Goal: Task Accomplishment & Management: Complete application form

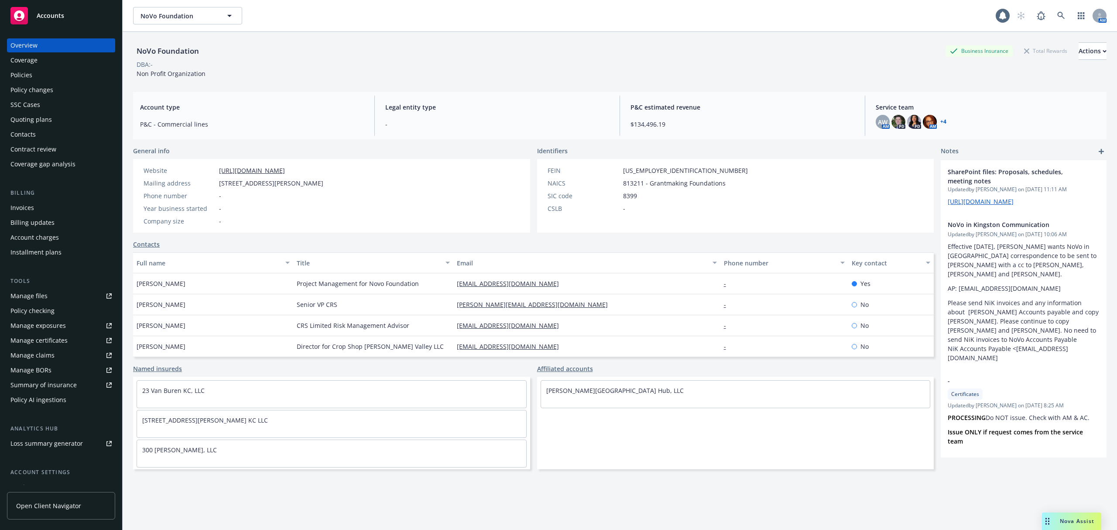
click at [44, 11] on div "Accounts" at bounding box center [60, 15] width 101 height 17
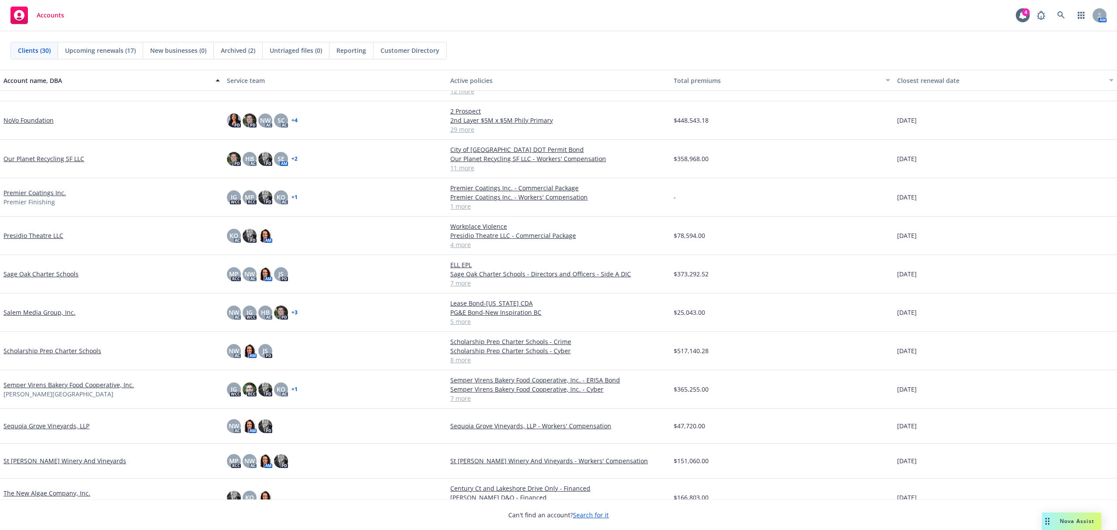
scroll to position [640, 0]
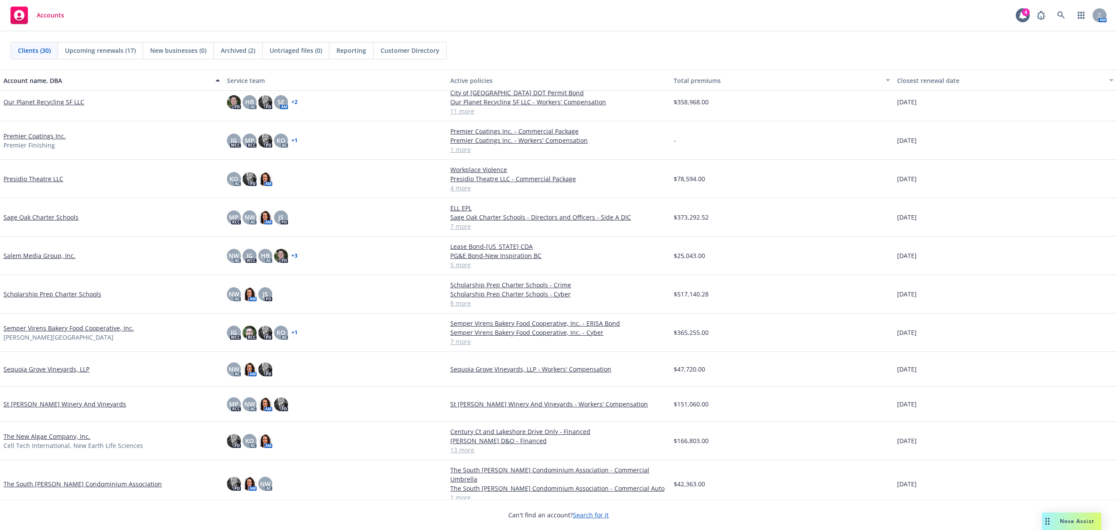
click at [52, 330] on link "Semper Virens Bakery Food Cooperative, Inc." at bounding box center [68, 327] width 130 height 9
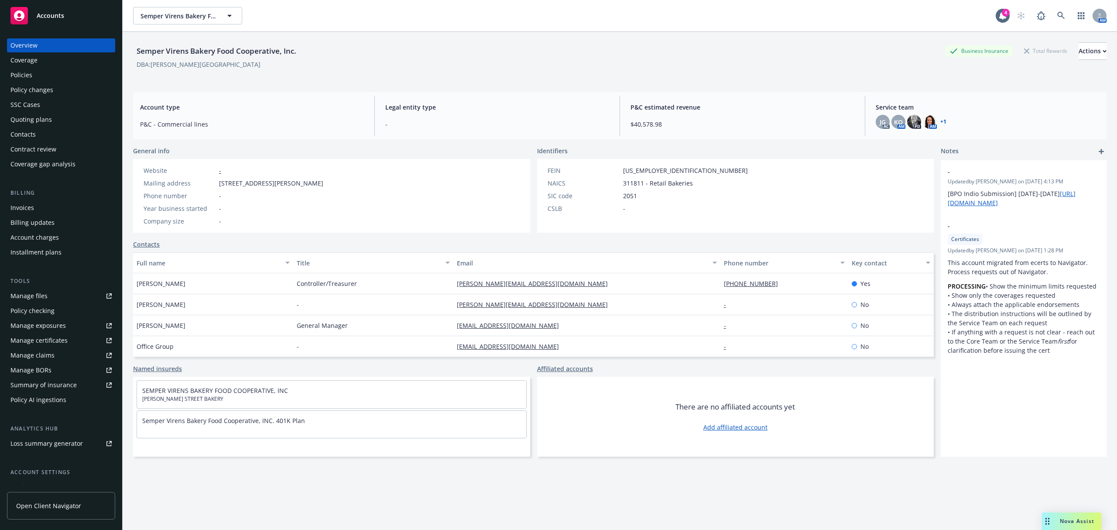
click at [20, 115] on div "Quoting plans" at bounding box center [30, 120] width 41 height 14
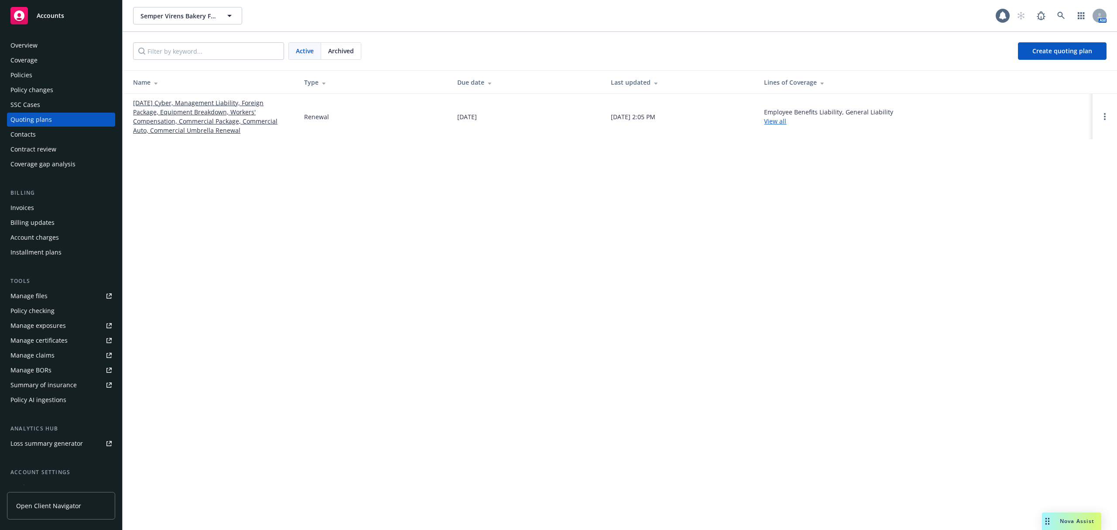
click at [185, 111] on link "[DATE] Cyber, Management Liability, Foreign Package, Equipment Breakdown, Worke…" at bounding box center [211, 116] width 157 height 37
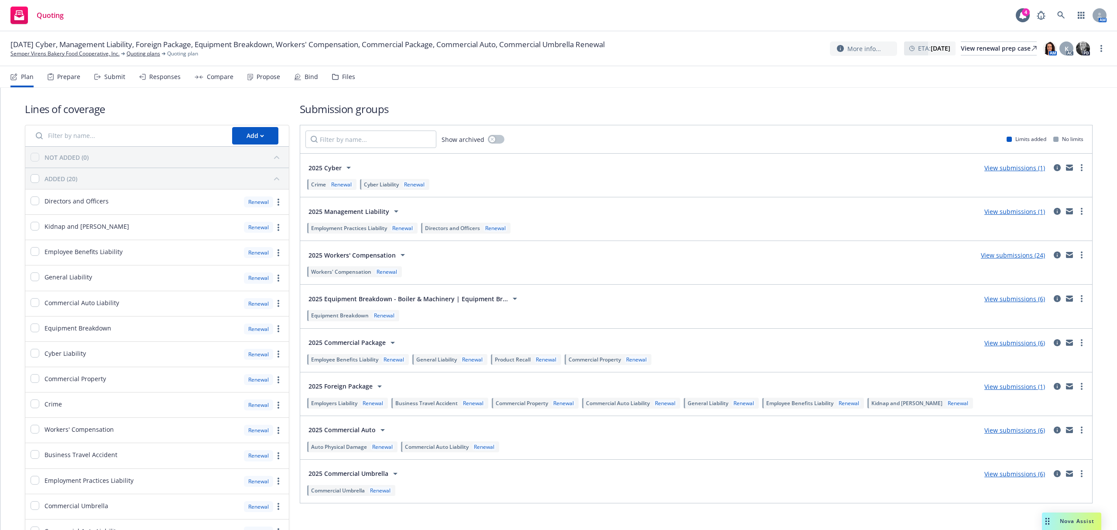
click at [102, 79] on div "Submit" at bounding box center [109, 76] width 31 height 21
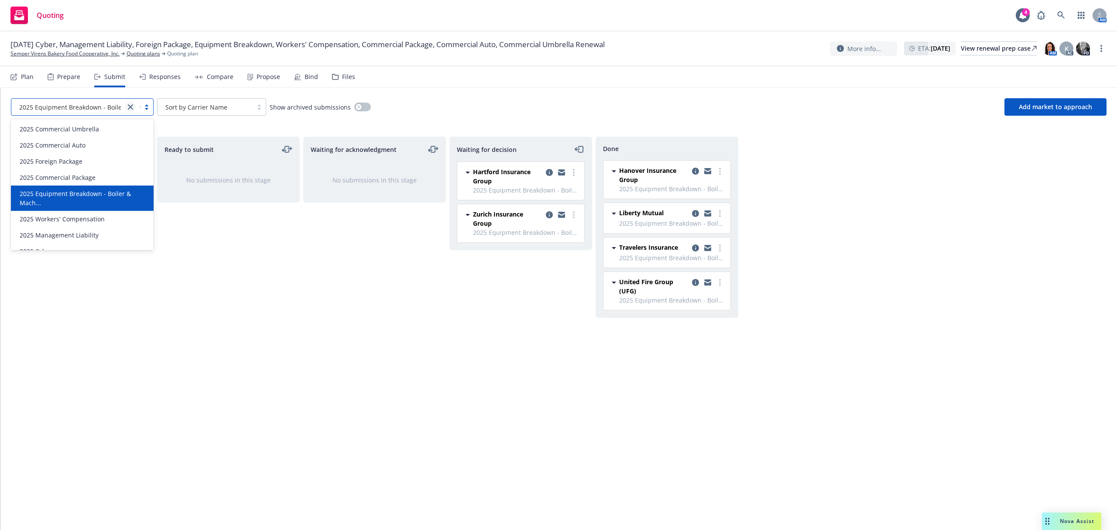
click at [131, 107] on icon "close" at bounding box center [130, 106] width 5 height 5
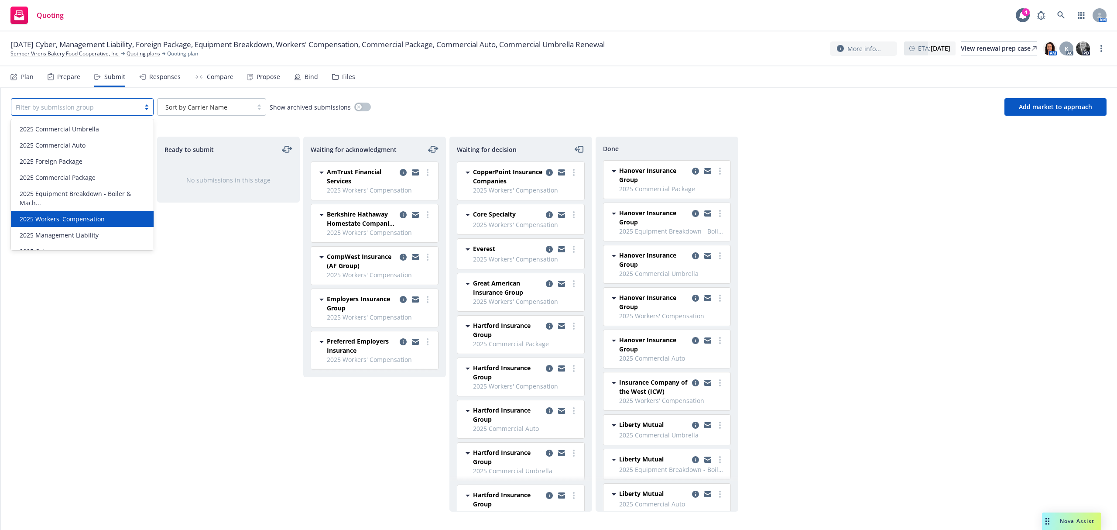
scroll to position [11, 0]
click at [89, 207] on span "2025 Workers' Compensation" at bounding box center [62, 207] width 85 height 9
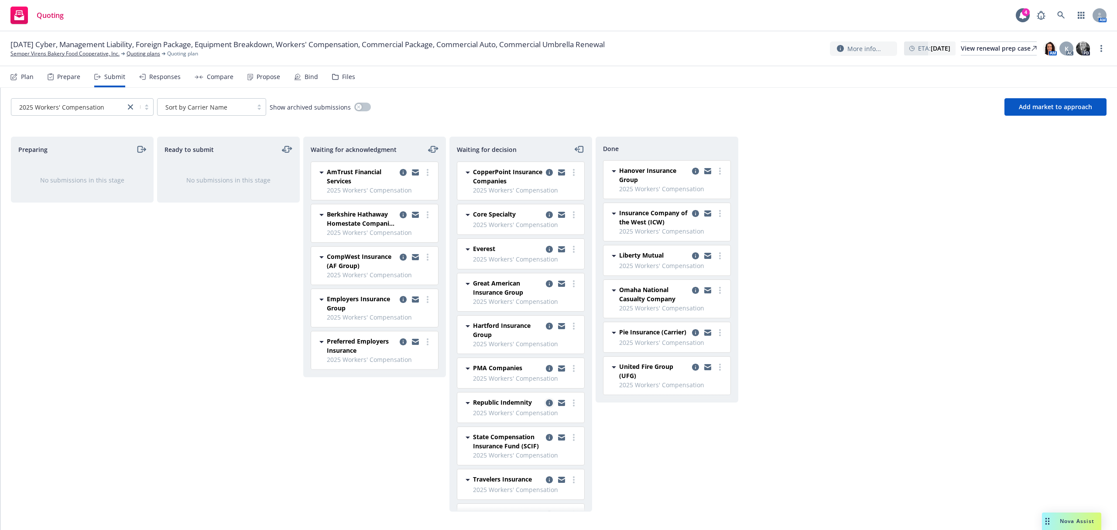
click at [546, 406] on icon "copy logging email" at bounding box center [549, 402] width 7 height 7
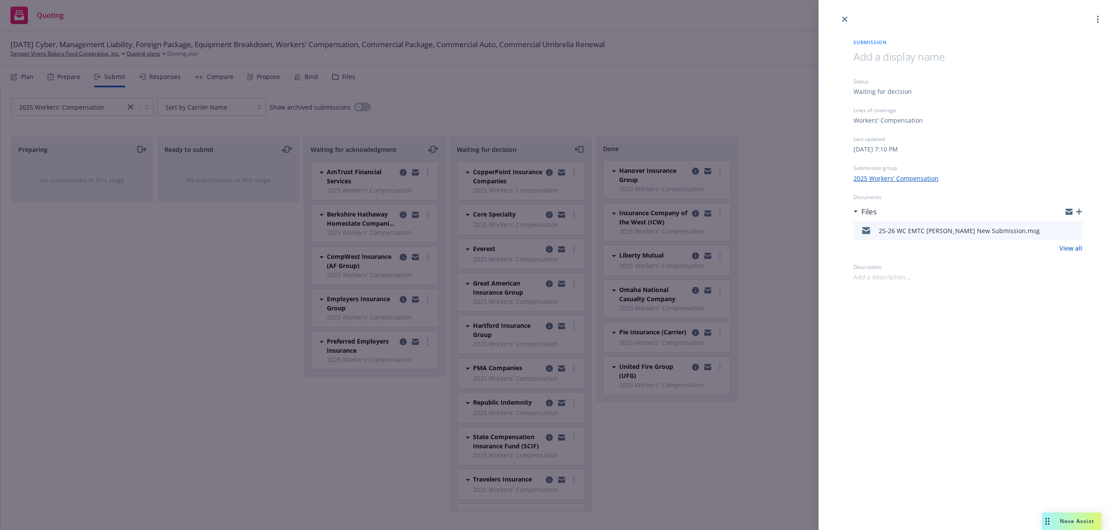
click at [1077, 209] on icon "button" at bounding box center [1079, 212] width 6 height 6
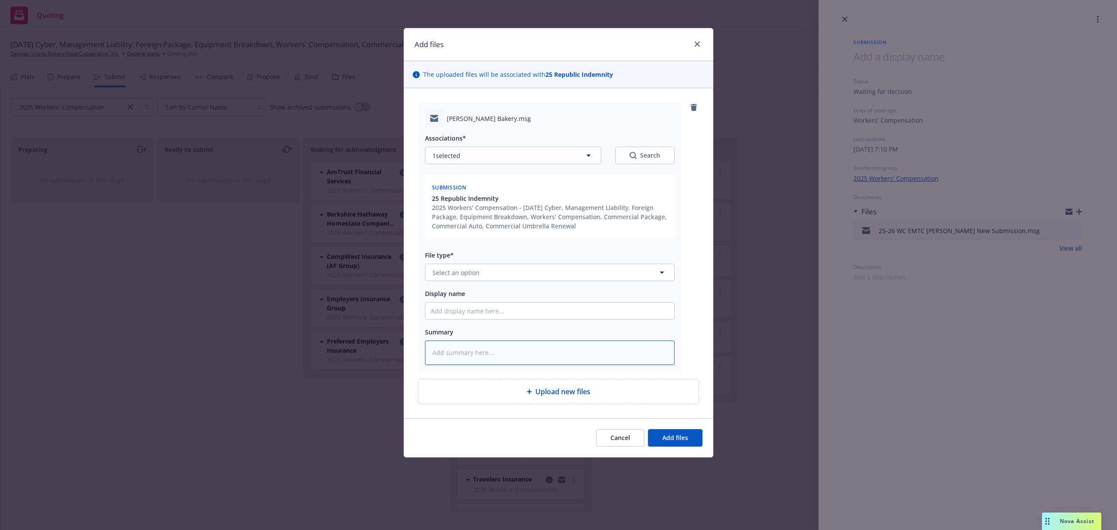
click at [471, 353] on textarea at bounding box center [550, 352] width 250 height 24
paste textarea "Hello [PERSON_NAME] from loss control met with [PERSON_NAME] – There was a ques…"
type textarea "x"
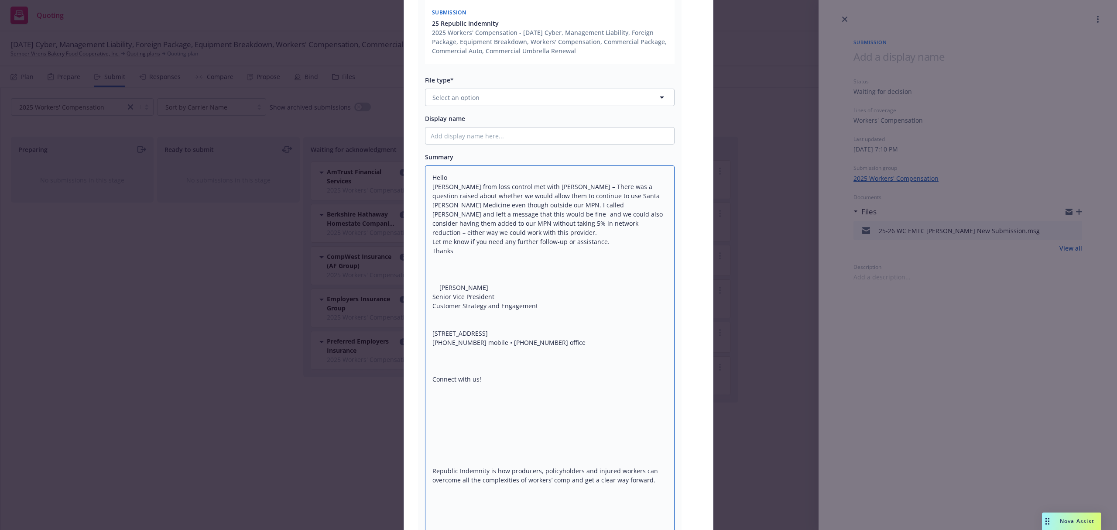
type textarea "Hello [PERSON_NAME] from loss control met with [PERSON_NAME] – There was a ques…"
click at [439, 89] on button "Select an option" at bounding box center [550, 97] width 250 height 17
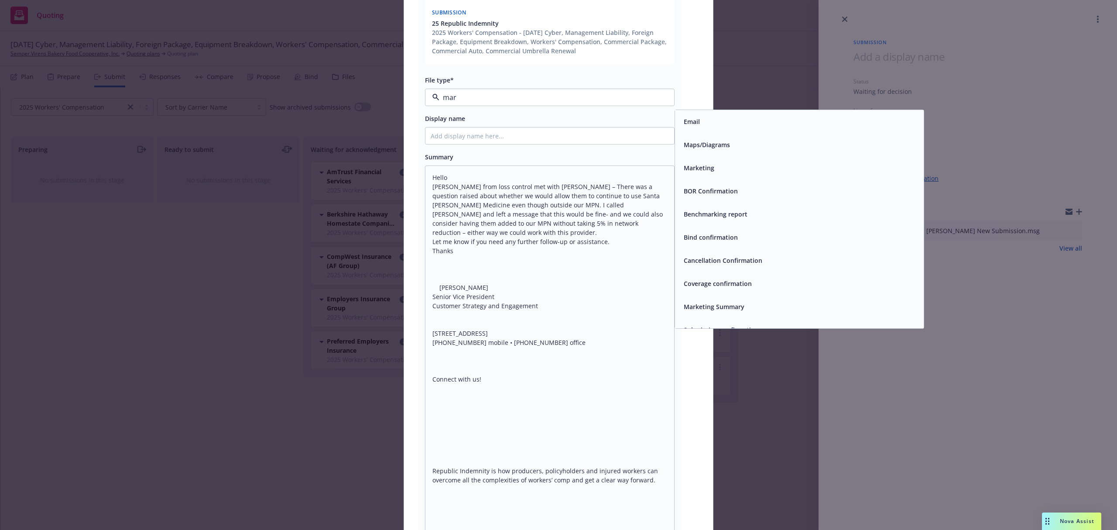
type input "mark"
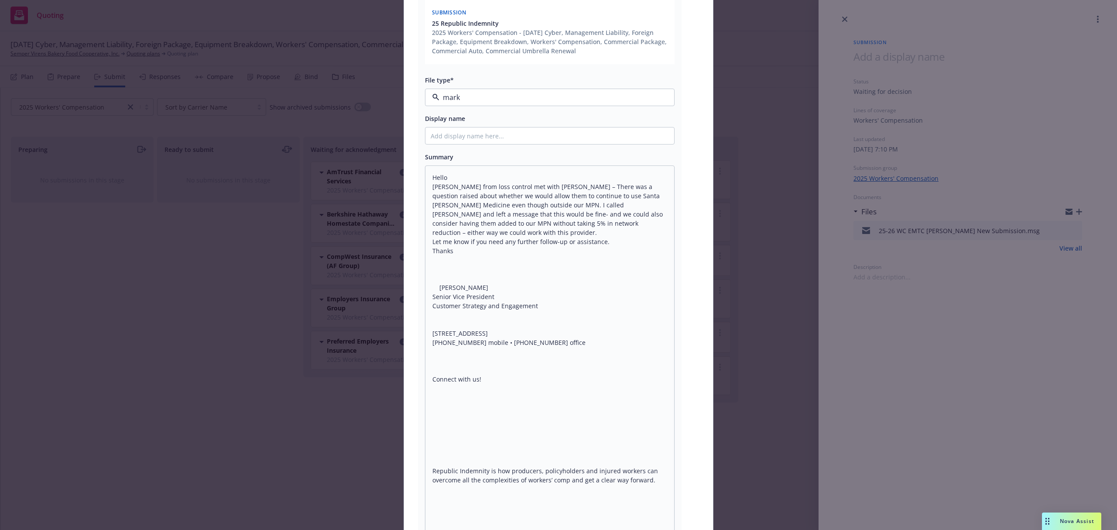
type textarea "x"
type input "2"
type textarea "x"
type input "25"
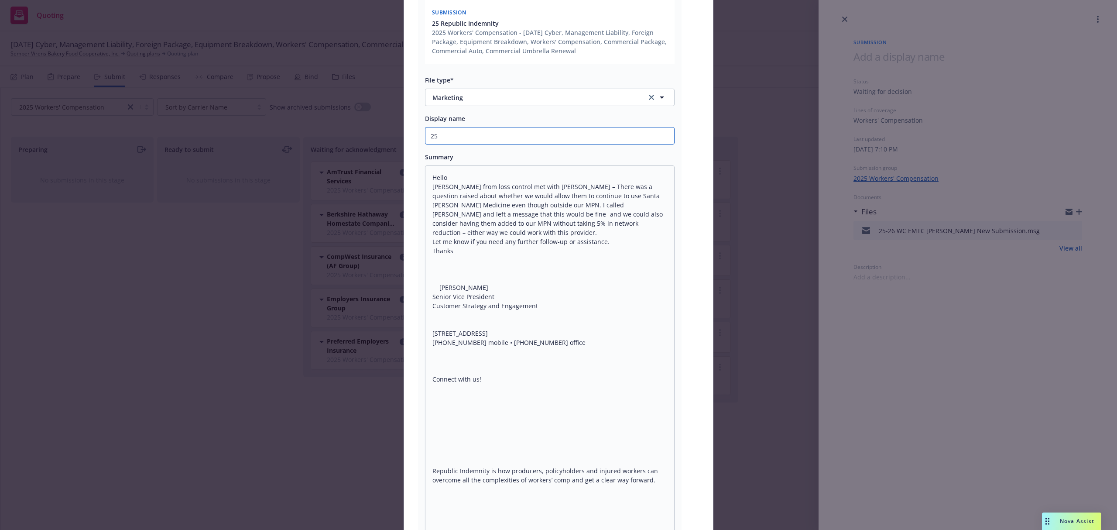
type textarea "x"
type input "25-"
type textarea "x"
type input "25-2"
type textarea "x"
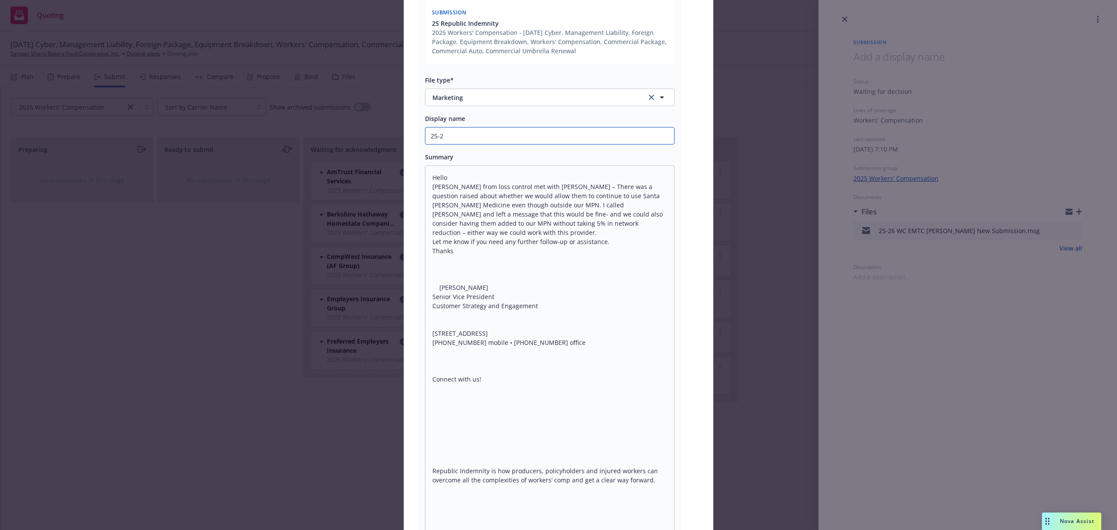
type input "25-26"
type textarea "x"
type input "25-26"
type textarea "x"
type input "25-26 W"
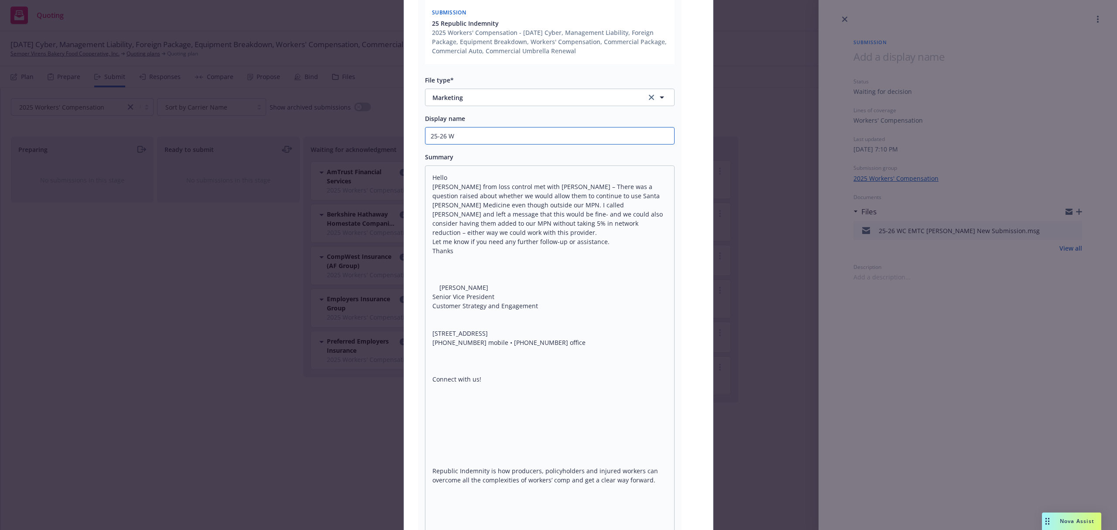
type textarea "x"
type input "25-26 WC"
type textarea "x"
type input "25-26 WC"
type textarea "x"
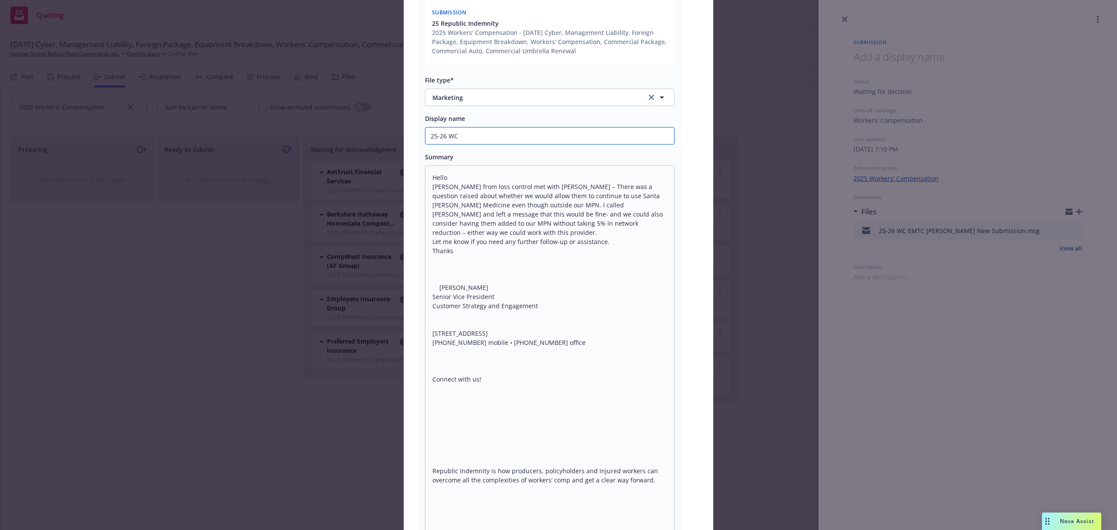
type input "25-26 WC E"
type textarea "x"
type input "25-26 WC EM"
type textarea "x"
type input "25-26 WC EMF"
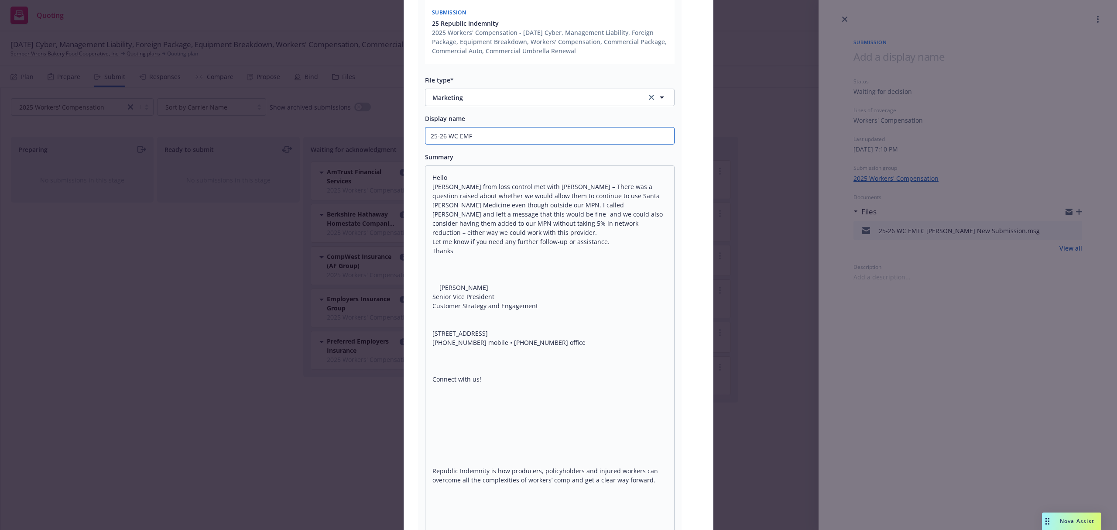
type textarea "x"
type input "25-26 WC EMFC"
type textarea "x"
type input "25-26 WC EMFC"
type textarea "x"
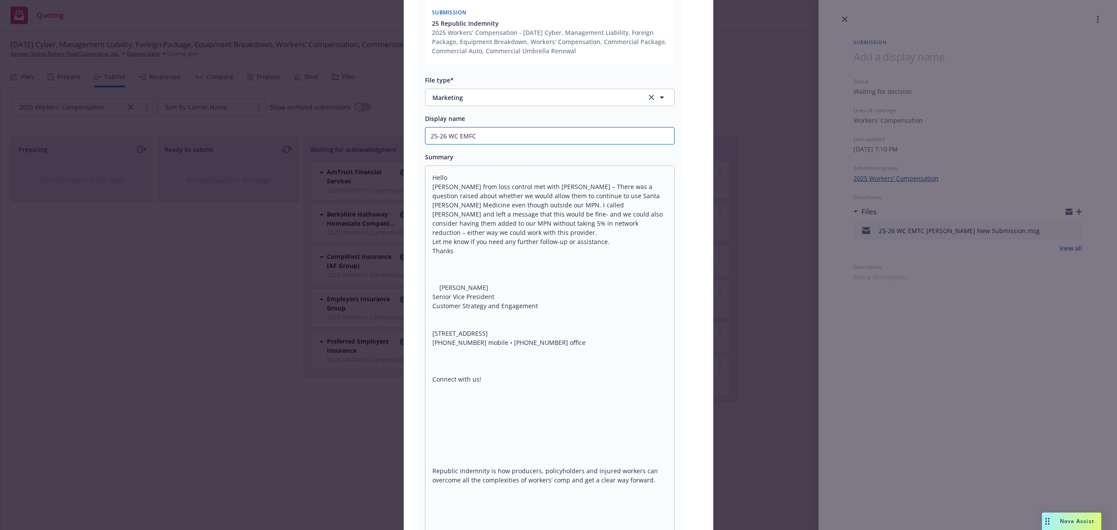
type input "25-26 WC EMFC R"
type textarea "x"
type input "25-26 WC EMFC RI"
type textarea "x"
type input "25-26 WC EMFC R"
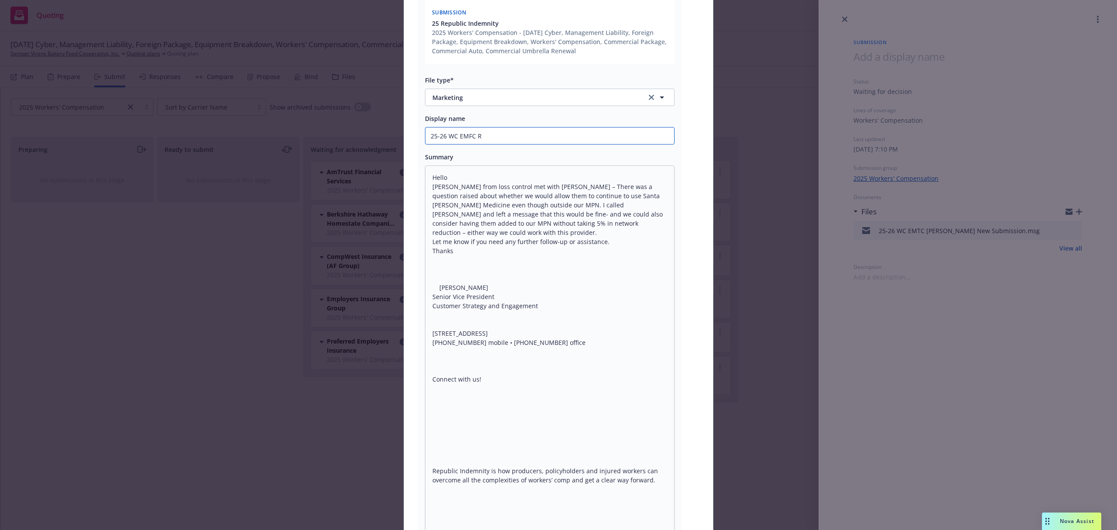
type textarea "x"
type input "25-26 WC EMFC"
type textarea "x"
type input "25-26 WC EMFC J"
type textarea "x"
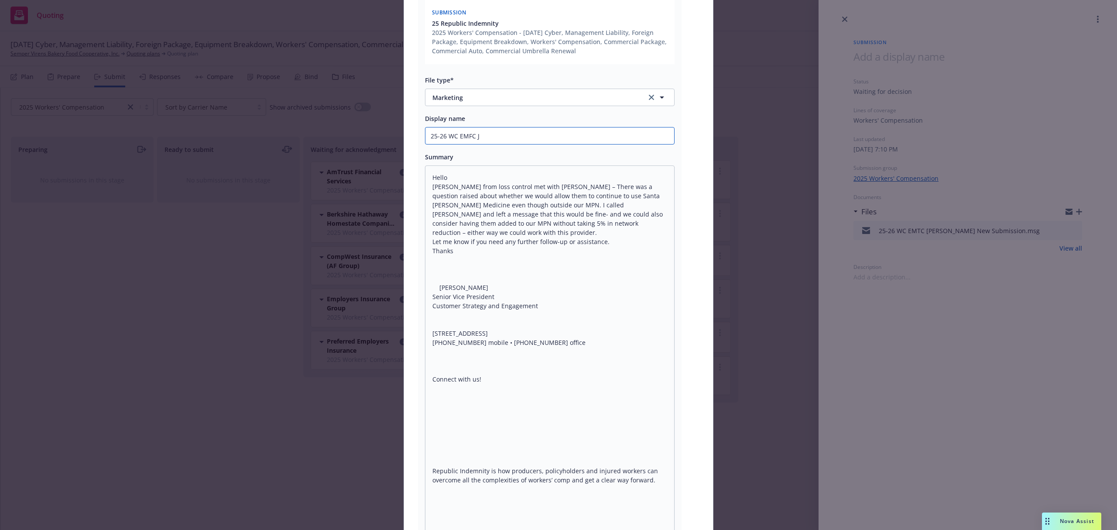
type input "25-26 WC EMFC Ja"
type textarea "x"
type input "25-26 WC EMFC Jan"
type textarea "x"
type input "25-26 WC EMFC [PERSON_NAME]"
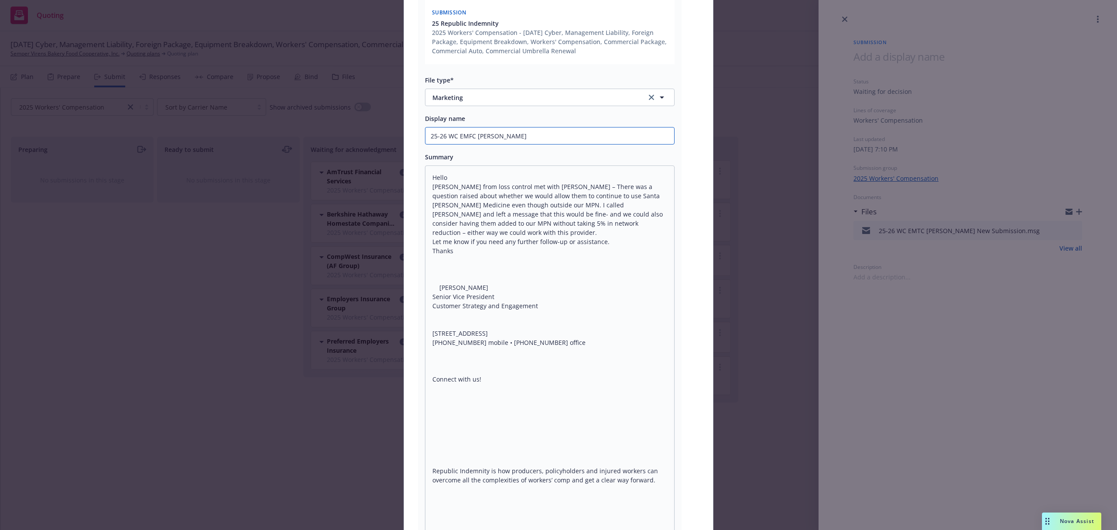
type textarea "x"
type input "25-26 WC EMFC [PERSON_NAME]"
type textarea "x"
type input "25-26 WC EMFC [PERSON_NAME]@"
type textarea "x"
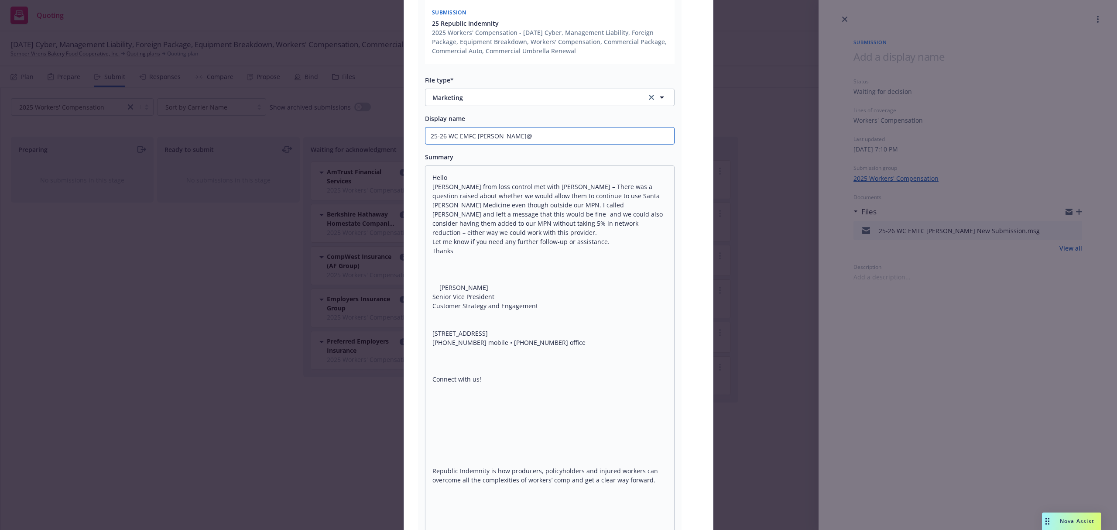
type input "25-26 WC EMFC [PERSON_NAME]"
type textarea "x"
type input "25-26 WC EMFC [PERSON_NAME]"
type textarea "x"
type input "25-26 WC EMFC [PERSON_NAME]"
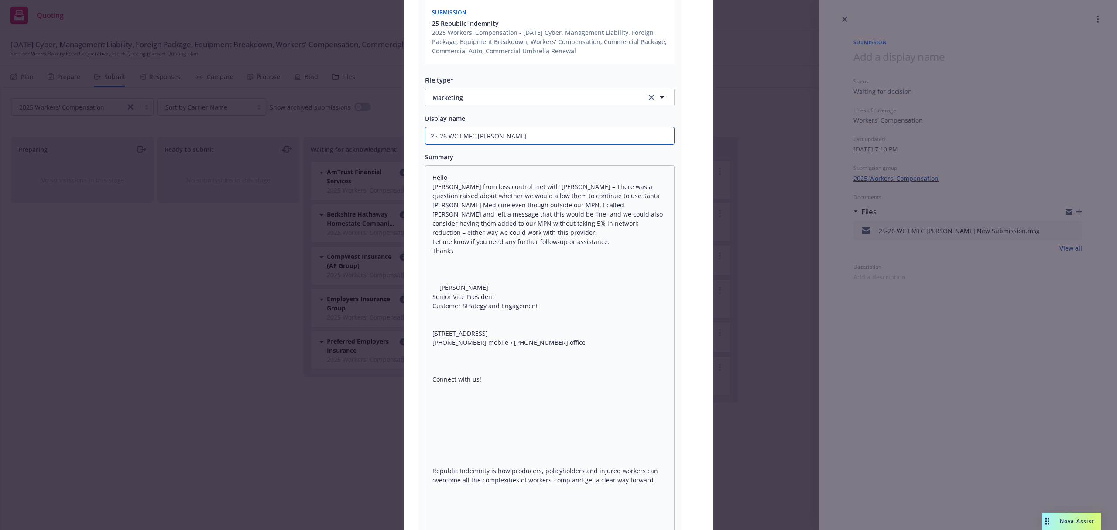
type textarea "x"
type input "25-26 WC EMFC [PERSON_NAME] R"
type textarea "x"
type input "25-26 WC EMFC [PERSON_NAME] RE"
type textarea "x"
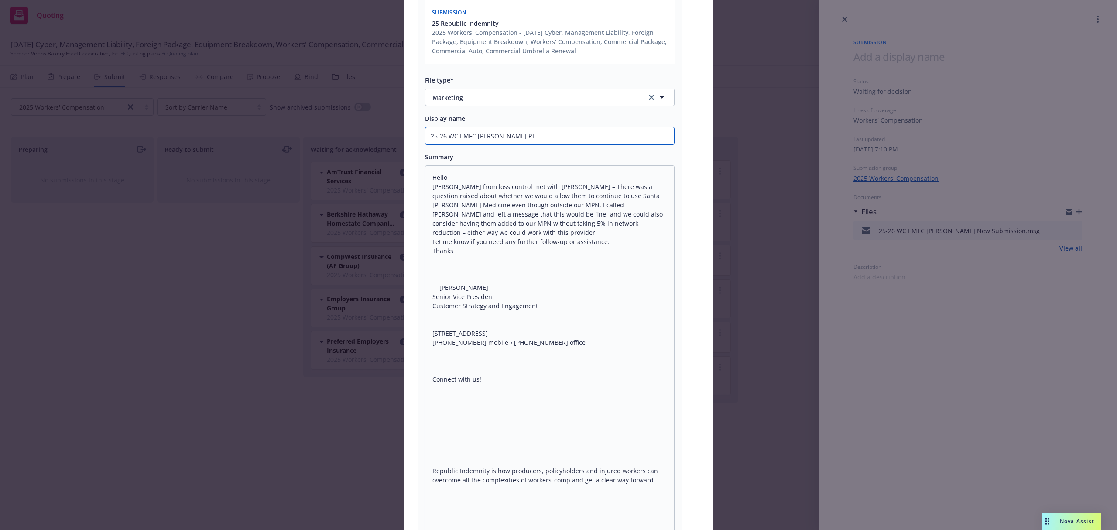
type input "25-26 WC EMFC [PERSON_NAME] RE"
type textarea "x"
type input "25-26 WC EMFC [PERSON_NAME] RE M"
type textarea "x"
type input "25-26 WC EMFC [PERSON_NAME] RE MP"
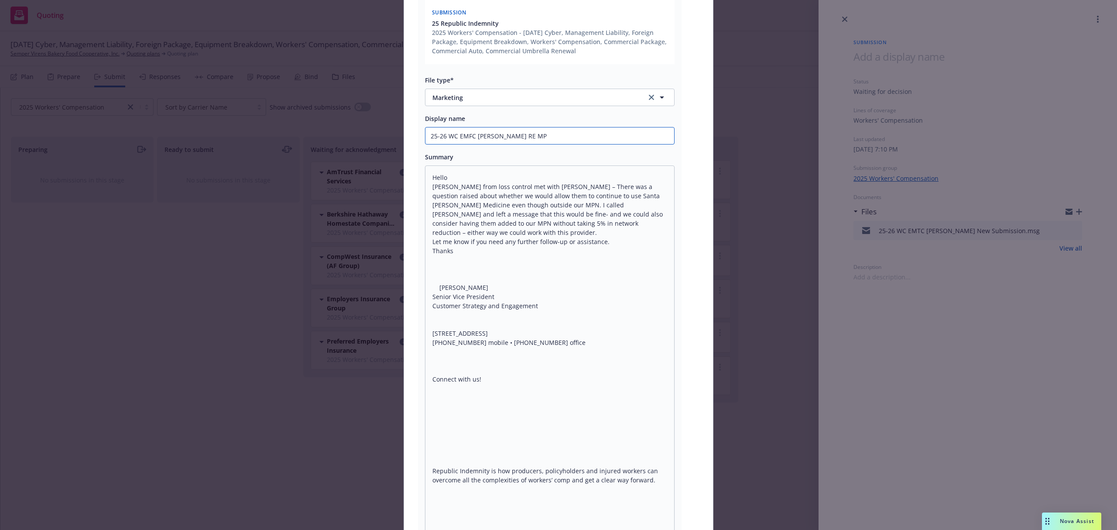
type textarea "x"
type input "25-26 WC EMFC [PERSON_NAME] RE MPN"
type textarea "x"
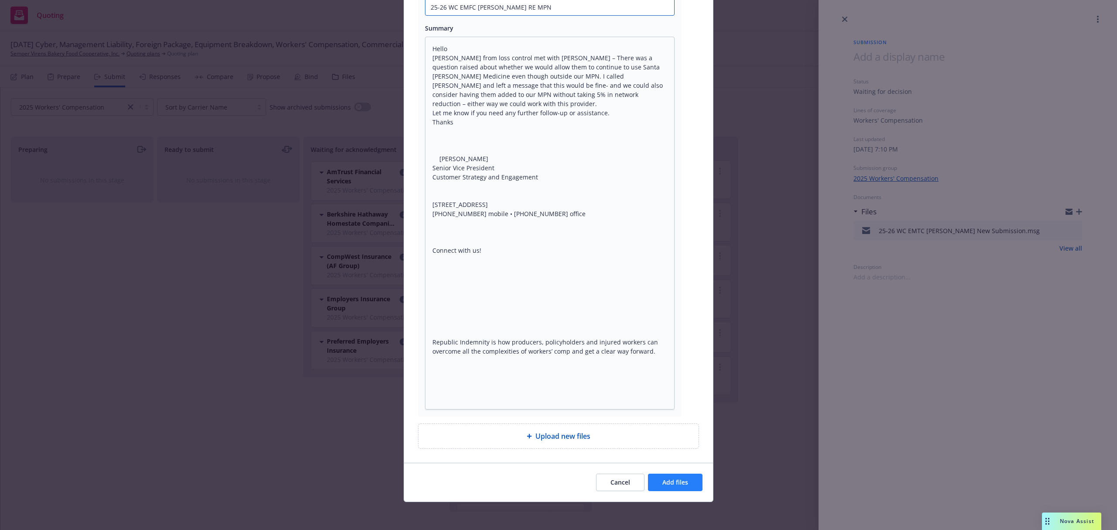
type input "25-26 WC EMFC [PERSON_NAME] RE MPN"
click at [662, 483] on span "Add files" at bounding box center [675, 482] width 26 height 8
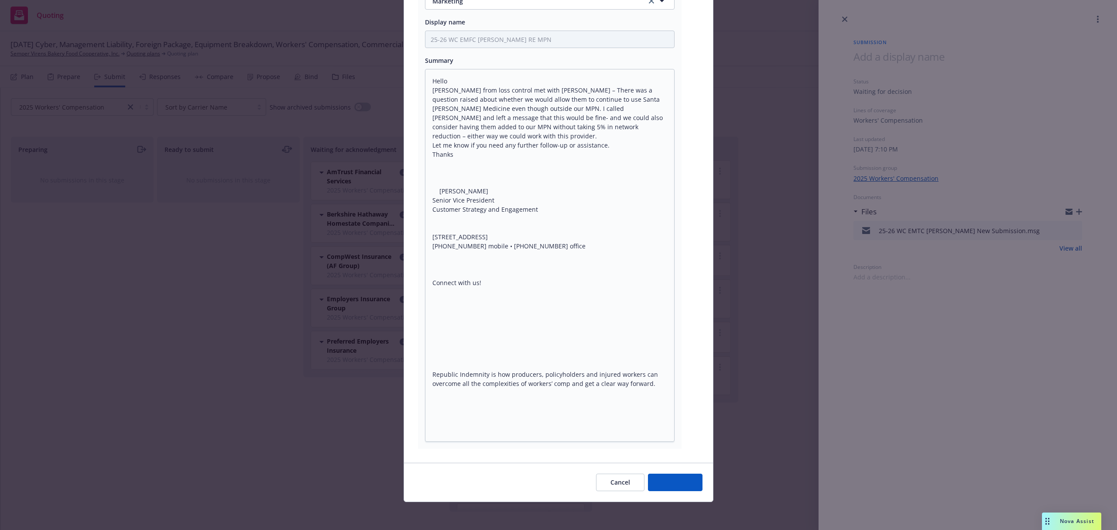
scroll to position [271, 0]
type textarea "x"
